Goal: Register for event/course

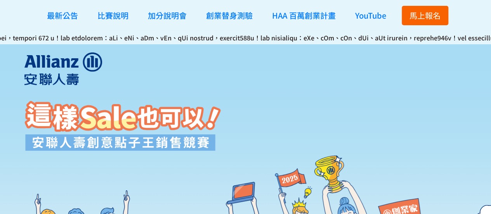
drag, startPoint x: 463, startPoint y: 0, endPoint x: 214, endPoint y: 99, distance: 268.1
click at [214, 99] on div at bounding box center [122, 199] width 196 height 295
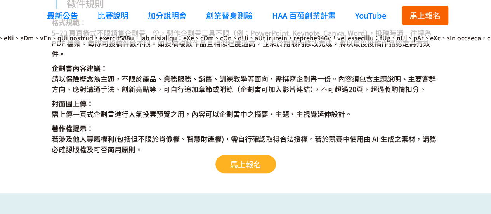
scroll to position [1592, 0]
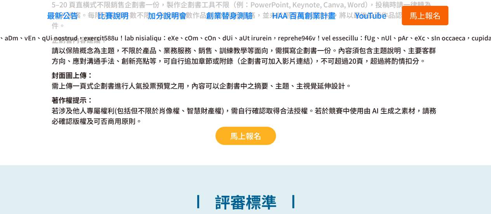
click at [238, 130] on span "馬上報名" at bounding box center [245, 135] width 31 height 11
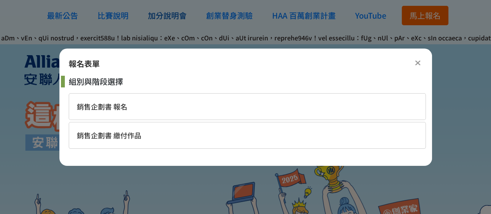
scroll to position [0, 0]
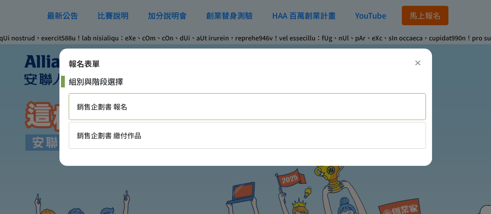
click at [141, 101] on div "銷售企劃書 報名" at bounding box center [247, 106] width 357 height 27
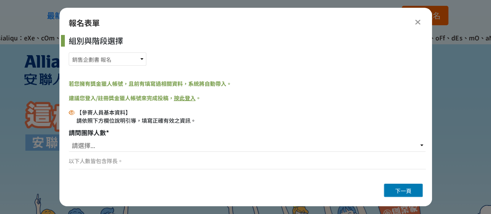
click at [417, 21] on icon at bounding box center [418, 22] width 6 height 8
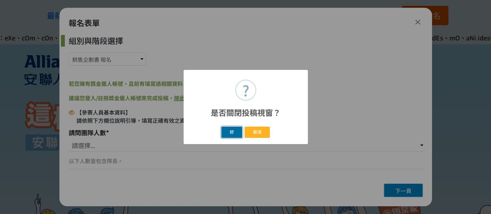
click at [238, 131] on button "好" at bounding box center [231, 132] width 21 height 11
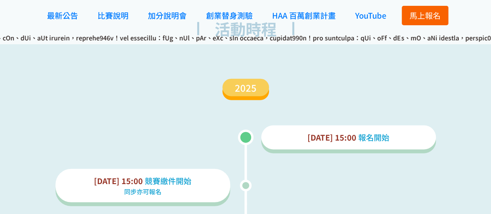
scroll to position [1095, 0]
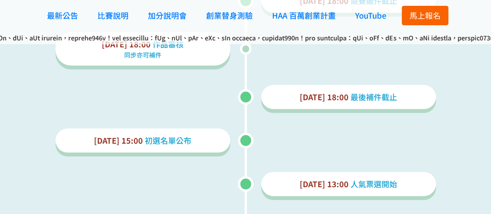
click at [411, 15] on span "馬上報名" at bounding box center [425, 15] width 31 height 11
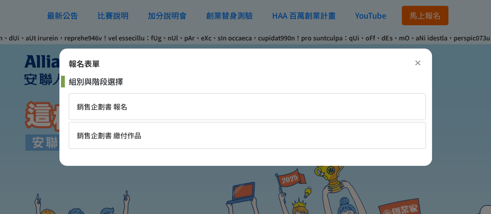
scroll to position [0, 0]
click at [102, 127] on div "銷售企劃書 繳付作品" at bounding box center [247, 135] width 357 height 27
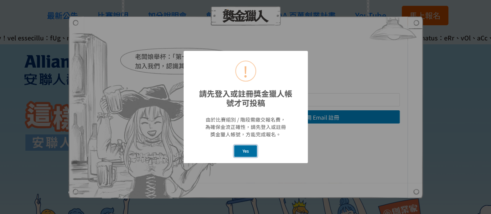
click at [252, 151] on button "Yes" at bounding box center [245, 150] width 23 height 11
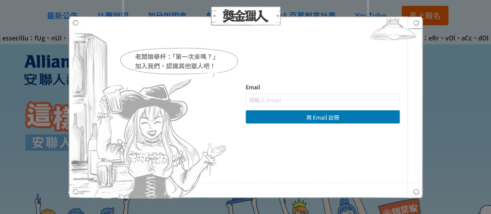
click at [413, 24] on img at bounding box center [393, 30] width 60 height 29
click at [474, 115] on div "老闆娘舉杯：「第一次來嗎？」 加入我們，認識其他獵人吧！ Email 用 Email 註冊 直接登入 | 使用其他方式註冊 求救！ 註冊帳號即表示您已同意獎金…" at bounding box center [245, 107] width 491 height 214
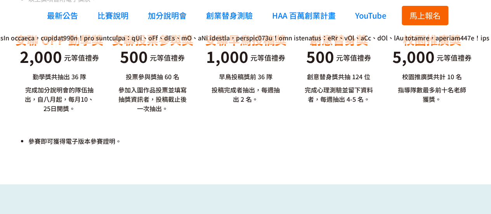
scroll to position [2135, 0]
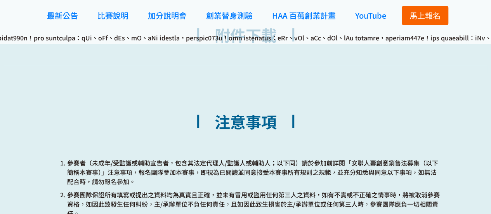
click at [242, 42] on div at bounding box center [245, 37] width 491 height 13
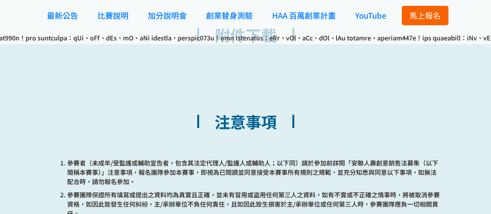
scroll to position [2291, 0]
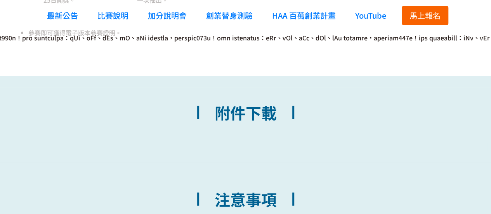
click at [259, 136] on h2 "附件下載" at bounding box center [246, 119] width 128 height 46
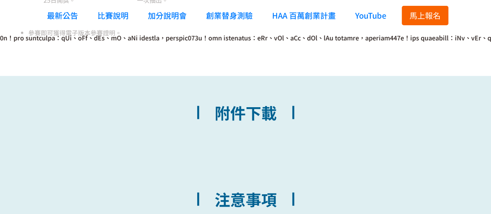
click at [255, 111] on h2 "附件下載" at bounding box center [246, 119] width 128 height 46
click at [363, 99] on div "附件下載" at bounding box center [245, 125] width 491 height 75
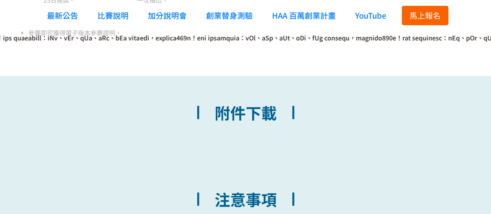
click at [426, 19] on span "馬上報名" at bounding box center [425, 15] width 31 height 11
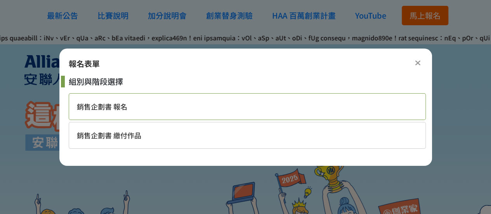
scroll to position [0, 0]
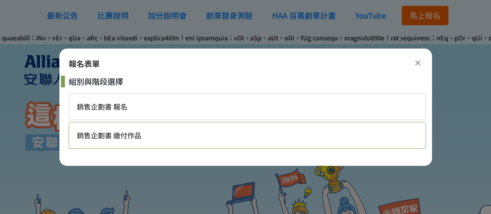
click at [155, 143] on div "銷售企劃書 繳付作品" at bounding box center [247, 135] width 357 height 27
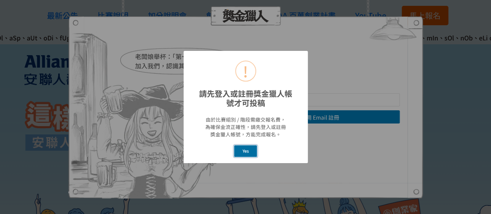
click at [247, 151] on button "Yes" at bounding box center [245, 150] width 23 height 11
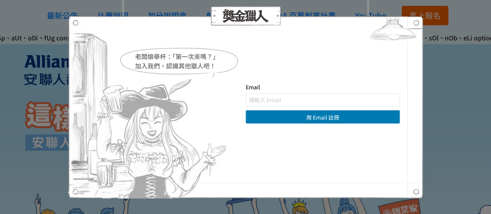
click at [462, 70] on div "老闆娘舉杯：「第一次來嗎？」 加入我們，認識其他獵人吧！ Email 用 Email 註冊 直接登入 | 使用其他方式註冊 求救！ 註冊帳號即表示您已同意獎金…" at bounding box center [245, 107] width 491 height 214
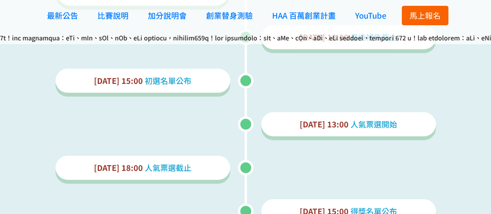
scroll to position [1165, 0]
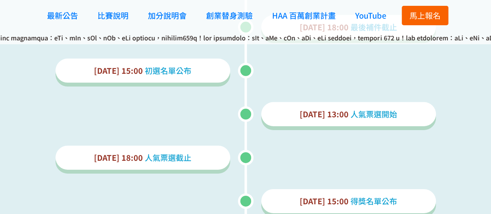
click at [436, 10] on span "馬上報名" at bounding box center [425, 15] width 31 height 11
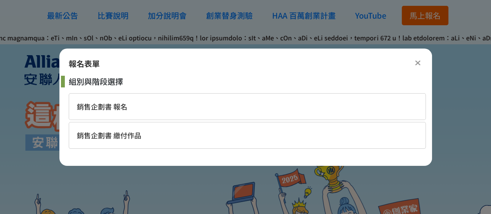
scroll to position [0, 0]
click at [414, 60] on div at bounding box center [417, 62] width 9 height 9
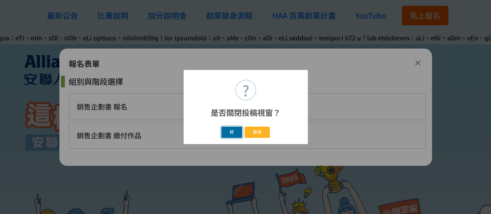
click at [231, 132] on button "好" at bounding box center [231, 132] width 21 height 11
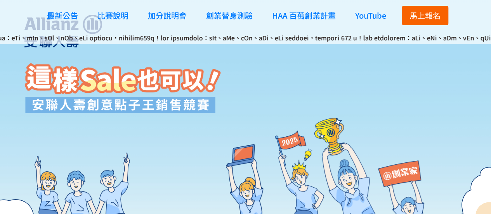
scroll to position [72, 0]
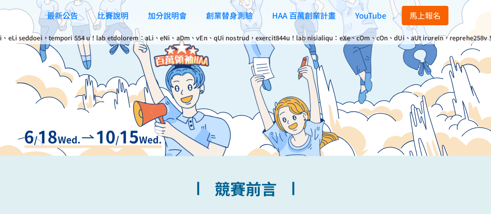
scroll to position [194, 0]
